Goal: Information Seeking & Learning: Learn about a topic

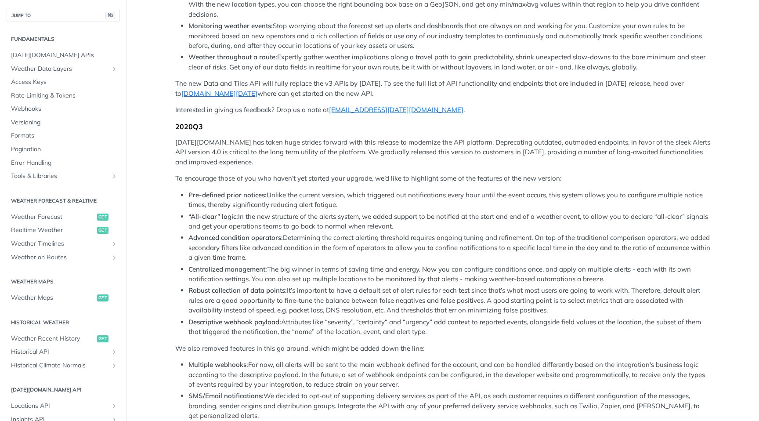
scroll to position [1406, 0]
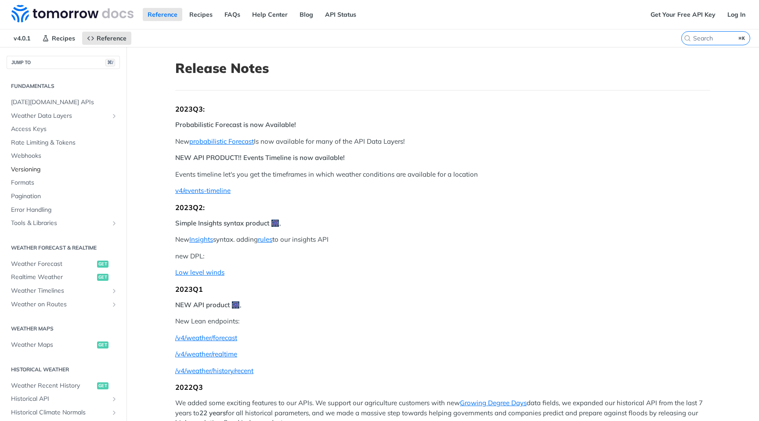
click at [23, 171] on span "Versioning" at bounding box center [64, 169] width 107 height 9
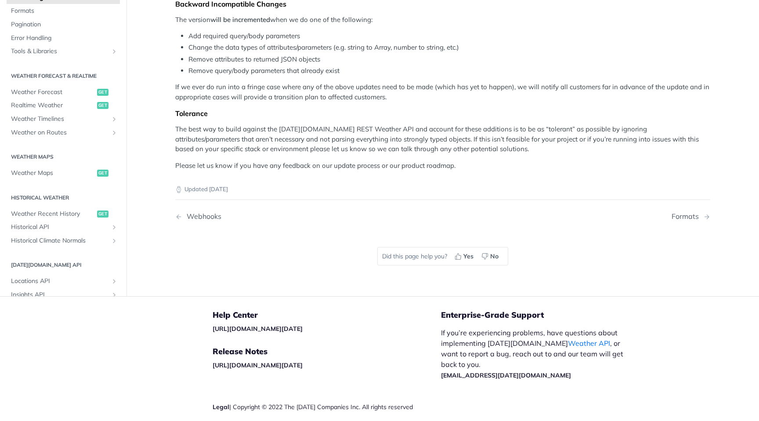
scroll to position [265, 0]
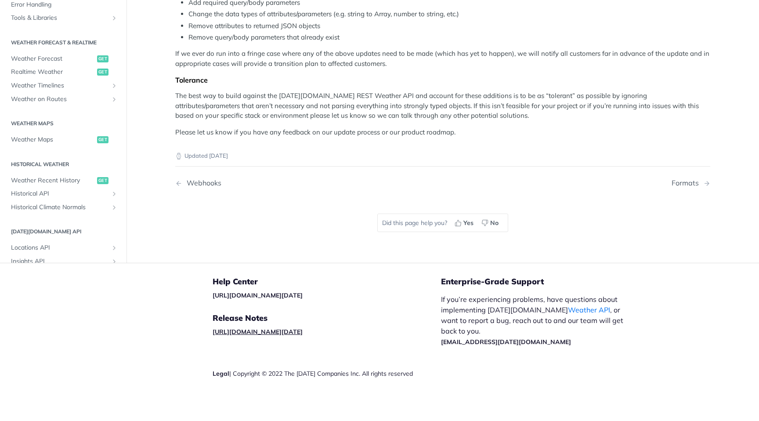
click at [274, 330] on link "[URL][DOMAIN_NAME][DATE]" at bounding box center [258, 332] width 90 height 8
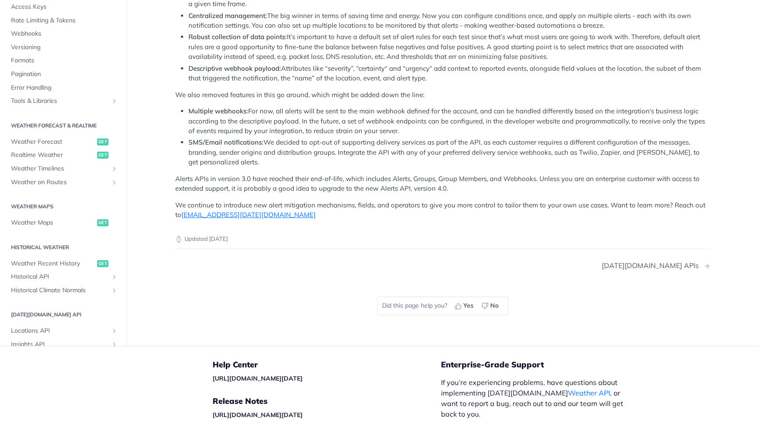
scroll to position [1645, 0]
